Goal: Task Accomplishment & Management: Use online tool/utility

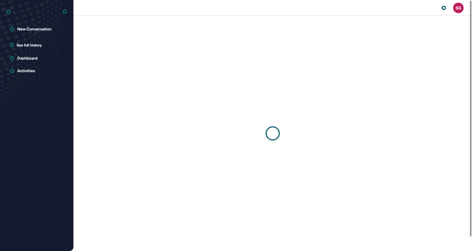
scroll to position [0, 0]
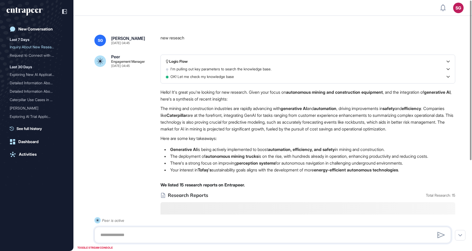
click at [36, 11] on icon "entrapeer-logo" at bounding box center [23, 10] width 32 height 4
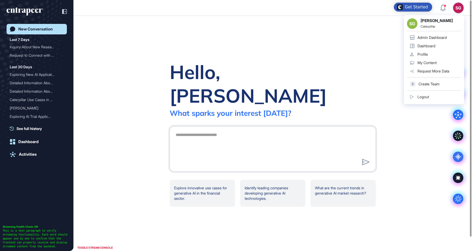
click at [429, 56] on link "Profile" at bounding box center [434, 54] width 54 height 8
click at [426, 37] on div "Admin Dashboard" at bounding box center [431, 37] width 29 height 4
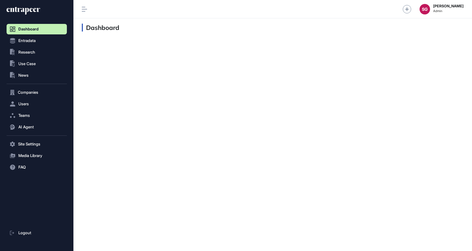
scroll to position [0, 0]
click at [35, 104] on button "Users" at bounding box center [37, 104] width 60 height 10
click at [35, 114] on link "User List" at bounding box center [38, 114] width 58 height 9
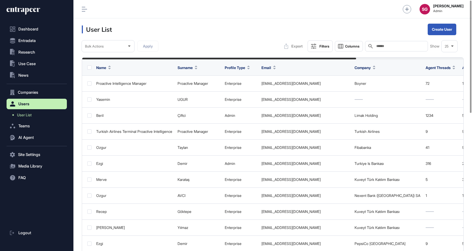
scroll to position [251, 398]
click at [320, 43] on button "Filters" at bounding box center [319, 46] width 25 height 12
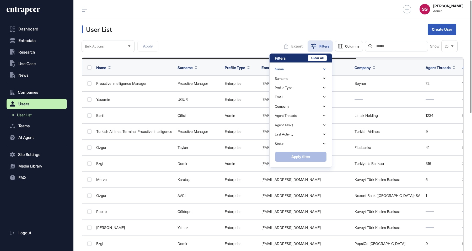
click at [296, 67] on div "Name" at bounding box center [301, 68] width 52 height 9
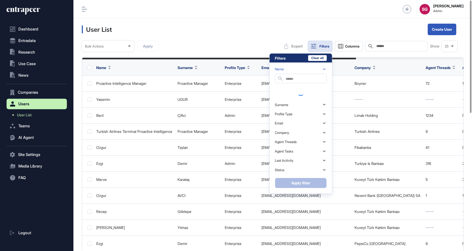
click at [296, 78] on input "text" at bounding box center [305, 78] width 41 height 7
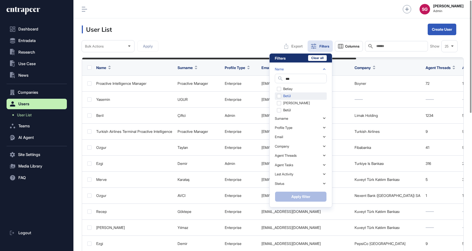
type input "***"
click at [284, 99] on div "Betül" at bounding box center [301, 95] width 52 height 7
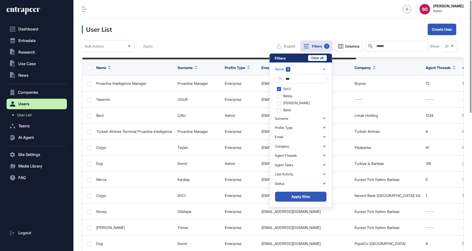
click at [296, 204] on div "Name 1 Search *** Betül Betiay Betül Kübra betül Surname Search Profile Type St…" at bounding box center [300, 134] width 62 height 144
click at [297, 200] on button "Apply filter" at bounding box center [301, 196] width 52 height 10
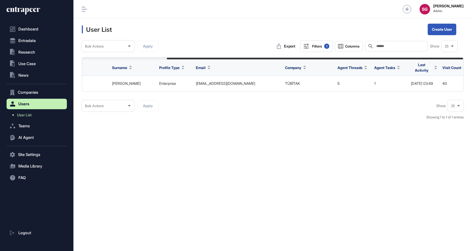
scroll to position [0, 110]
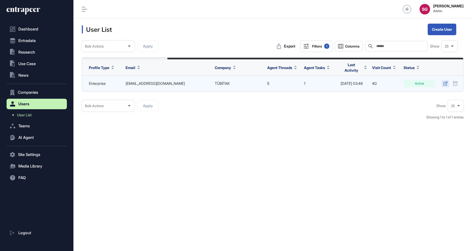
click at [446, 82] on icon at bounding box center [445, 83] width 4 height 4
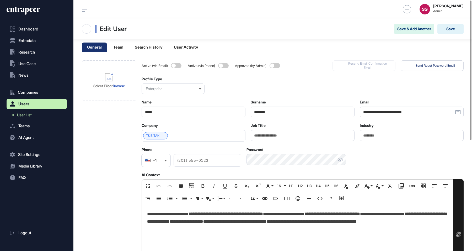
scroll to position [251, 398]
click at [199, 46] on li "User Activity" at bounding box center [186, 46] width 35 height 9
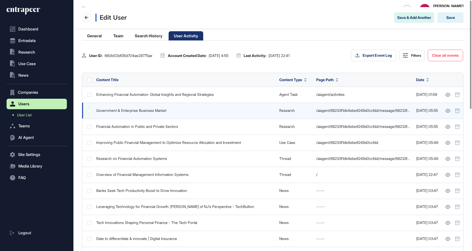
scroll to position [0, 0]
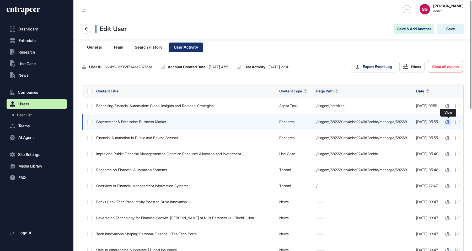
click at [447, 121] on icon at bounding box center [448, 122] width 6 height 4
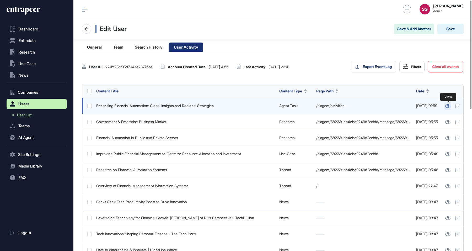
click at [448, 109] on link at bounding box center [447, 105] width 7 height 7
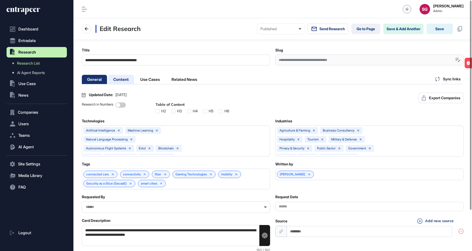
click at [121, 79] on li "Content" at bounding box center [121, 79] width 26 height 9
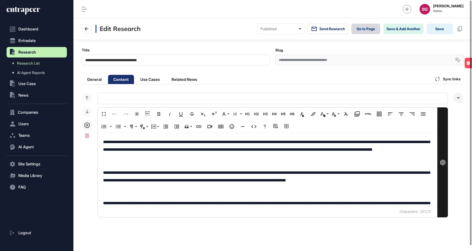
click at [352, 28] on link "Go to Page" at bounding box center [365, 29] width 29 height 10
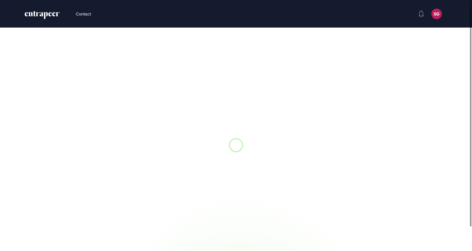
scroll to position [0, 0]
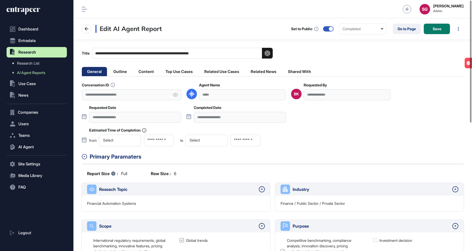
scroll to position [251, 398]
click at [126, 70] on li "Outline" at bounding box center [120, 71] width 24 height 9
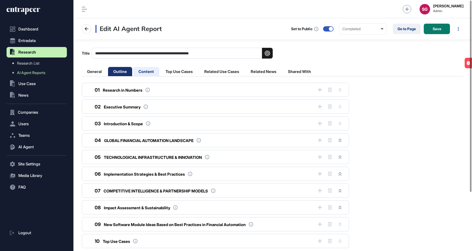
click at [148, 73] on li "Content" at bounding box center [146, 71] width 26 height 9
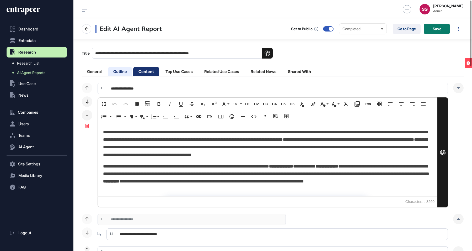
click at [126, 72] on li "Outline" at bounding box center [120, 71] width 24 height 9
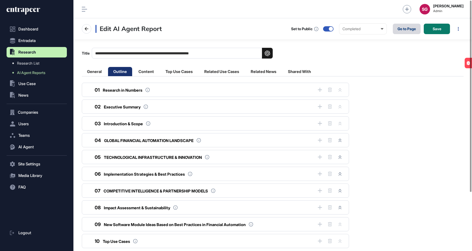
click at [407, 27] on link "Go to Page" at bounding box center [407, 29] width 28 height 10
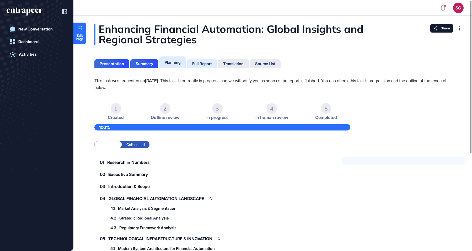
click at [210, 61] on div "Full Report" at bounding box center [202, 63] width 30 height 9
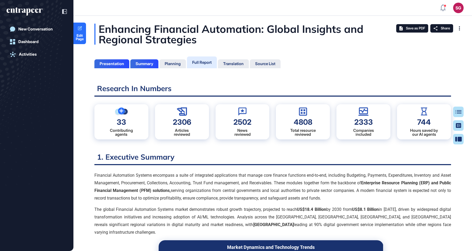
scroll to position [224, 1]
click at [107, 60] on div "Presentation Summary Planning Full Report Translation Source List" at bounding box center [187, 61] width 186 height 13
click at [107, 60] on div "Presentation" at bounding box center [111, 63] width 35 height 9
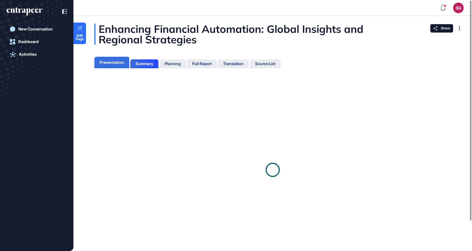
scroll to position [2, 0]
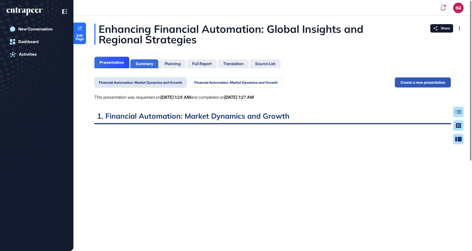
scroll to position [2, 0]
click at [146, 65] on div "Summary" at bounding box center [145, 63] width 18 height 5
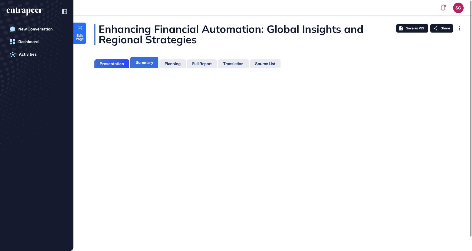
scroll to position [2, 0]
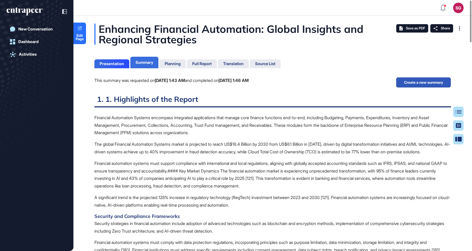
scroll to position [2, 0]
click at [117, 64] on div "Presentation" at bounding box center [112, 63] width 24 height 5
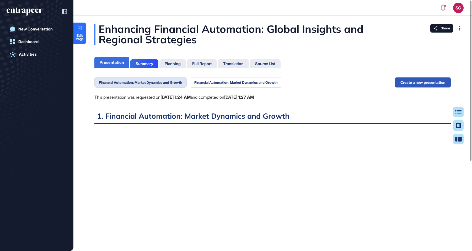
scroll to position [2, 0]
click at [142, 66] on div "Summary" at bounding box center [144, 63] width 28 height 9
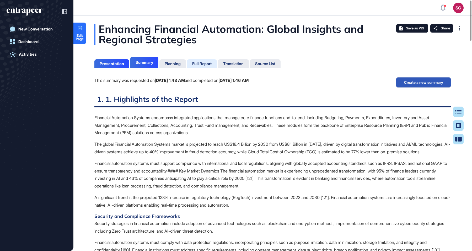
click at [198, 63] on div "Full Report" at bounding box center [201, 63] width 19 height 5
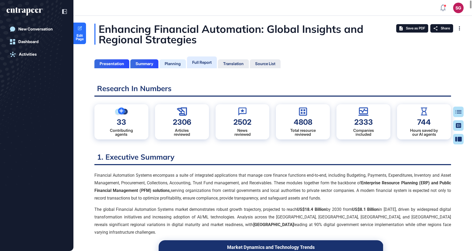
click at [175, 61] on div "Planning" at bounding box center [173, 63] width 16 height 5
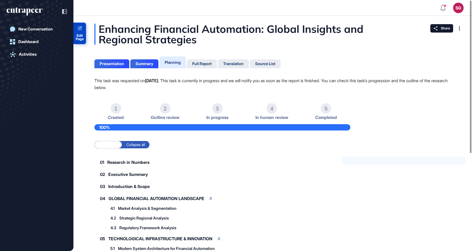
click at [83, 36] on span "Edit Page" at bounding box center [79, 37] width 13 height 7
click at [150, 63] on div "Summary" at bounding box center [145, 63] width 18 height 5
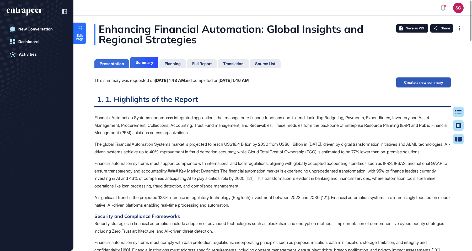
click at [108, 61] on div "Presentation" at bounding box center [111, 63] width 35 height 9
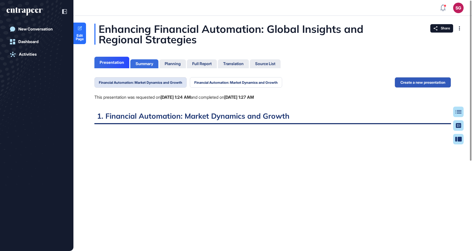
click at [139, 63] on div "Summary" at bounding box center [145, 63] width 18 height 5
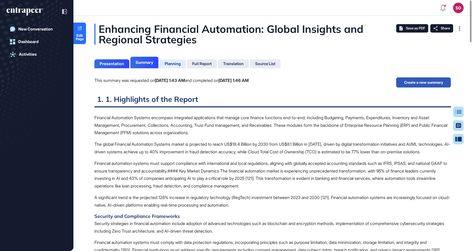
click at [170, 62] on div "Planning" at bounding box center [173, 63] width 16 height 5
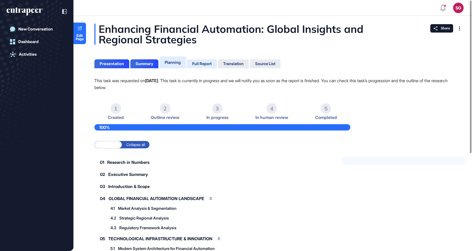
click at [202, 61] on div "Full Report" at bounding box center [201, 63] width 19 height 5
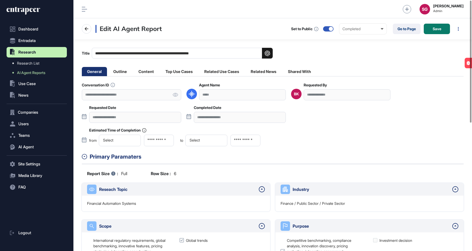
scroll to position [0, 0]
click at [175, 93] on icon at bounding box center [175, 95] width 6 height 4
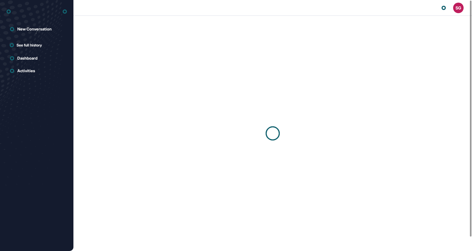
scroll to position [0, 0]
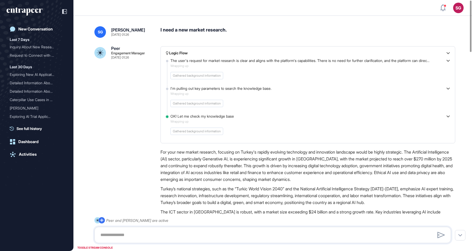
type textarea "**********"
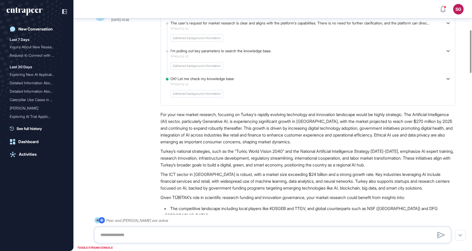
scroll to position [0, 0]
